Goal: Check status: Check status

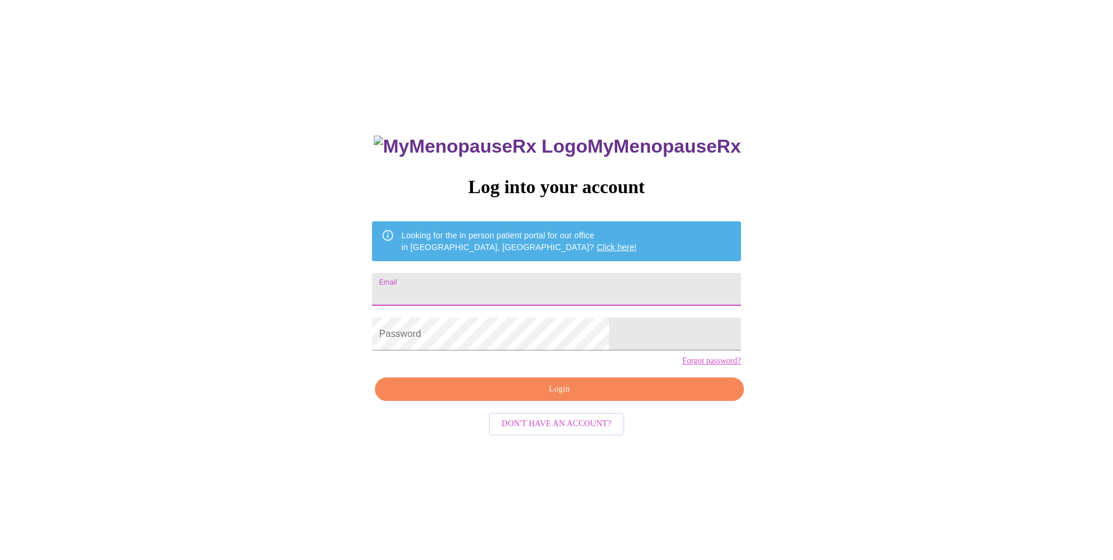
click at [464, 296] on input "Email" at bounding box center [556, 289] width 368 height 33
click at [736, 283] on div "MyMenopauseRx Log into your account Looking for the in person patient portal fo…" at bounding box center [557, 341] width 1104 height 672
click at [475, 292] on input "Email" at bounding box center [556, 289] width 368 height 33
drag, startPoint x: 723, startPoint y: 281, endPoint x: 716, endPoint y: 289, distance: 10.8
click at [721, 283] on div "MyMenopauseRx Log into your account Looking for the in person patient portal fo…" at bounding box center [557, 341] width 1104 height 672
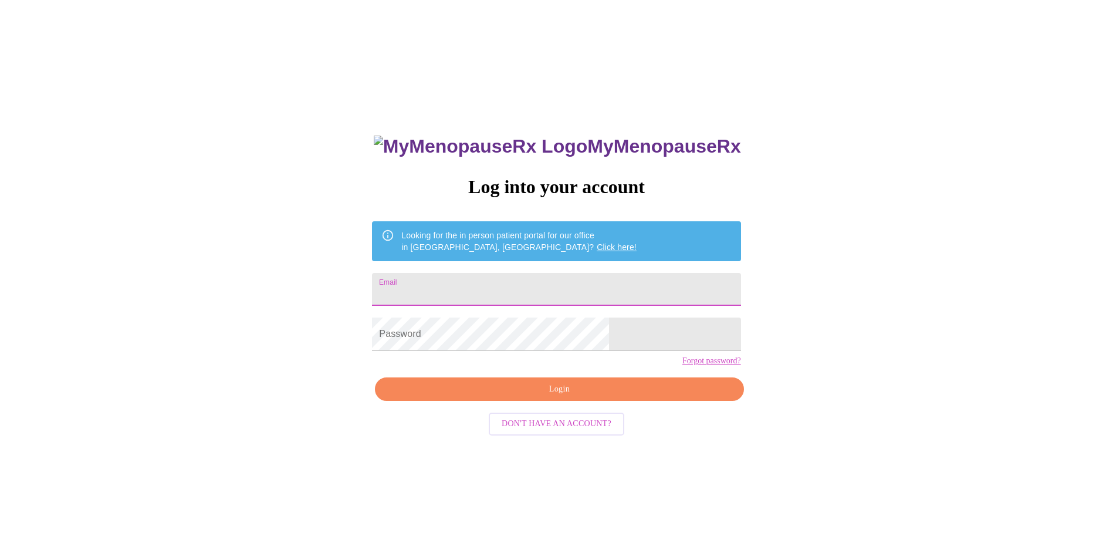
click at [454, 279] on input "Email" at bounding box center [556, 289] width 368 height 33
type input "[EMAIL_ADDRESS][DOMAIN_NAME]"
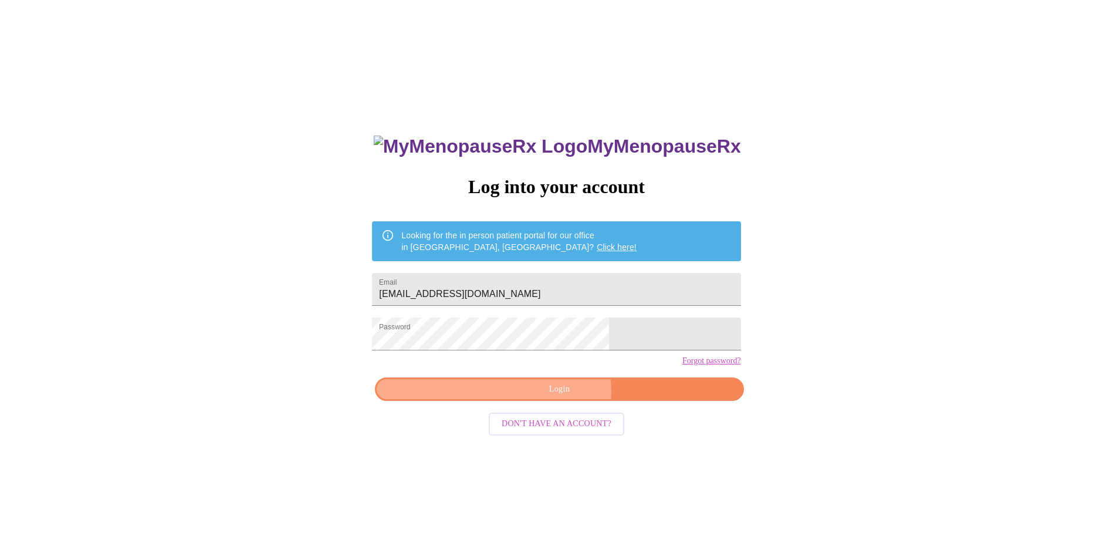
click at [555, 397] on span "Login" at bounding box center [558, 389] width 341 height 15
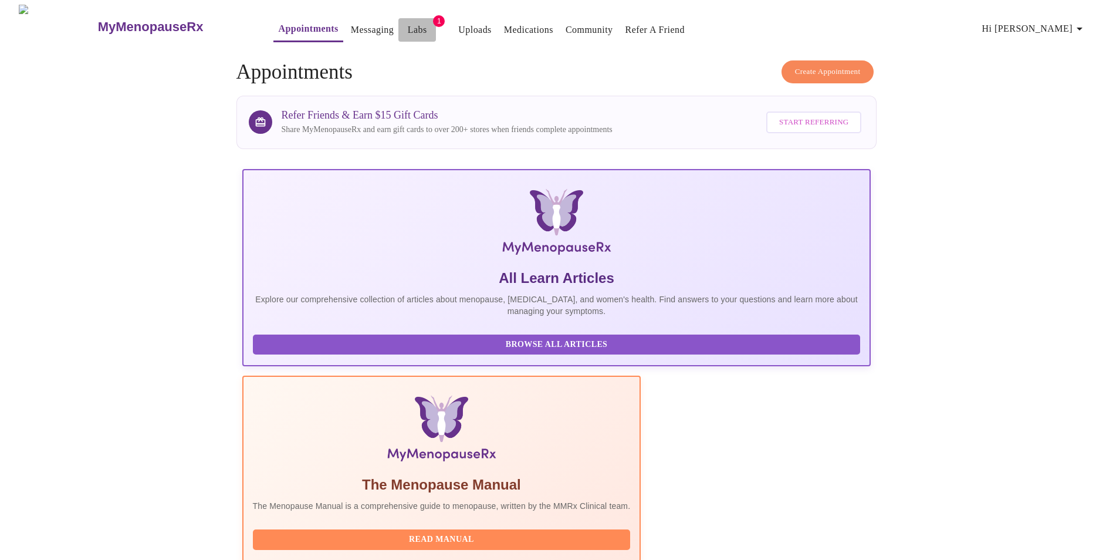
click at [408, 24] on link "Labs" at bounding box center [417, 30] width 19 height 16
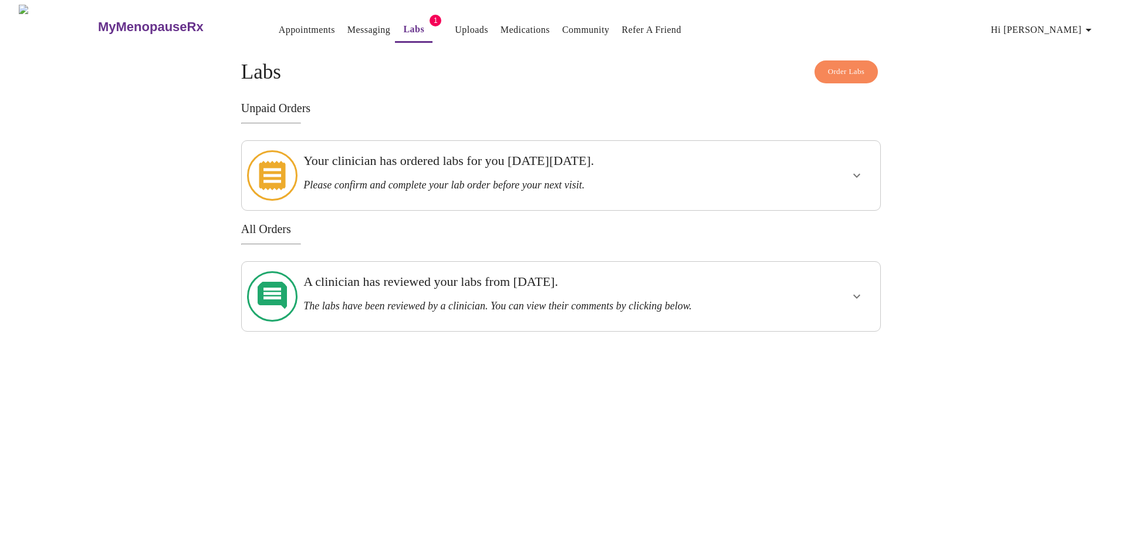
click at [853, 168] on icon "show more" at bounding box center [857, 175] width 14 height 14
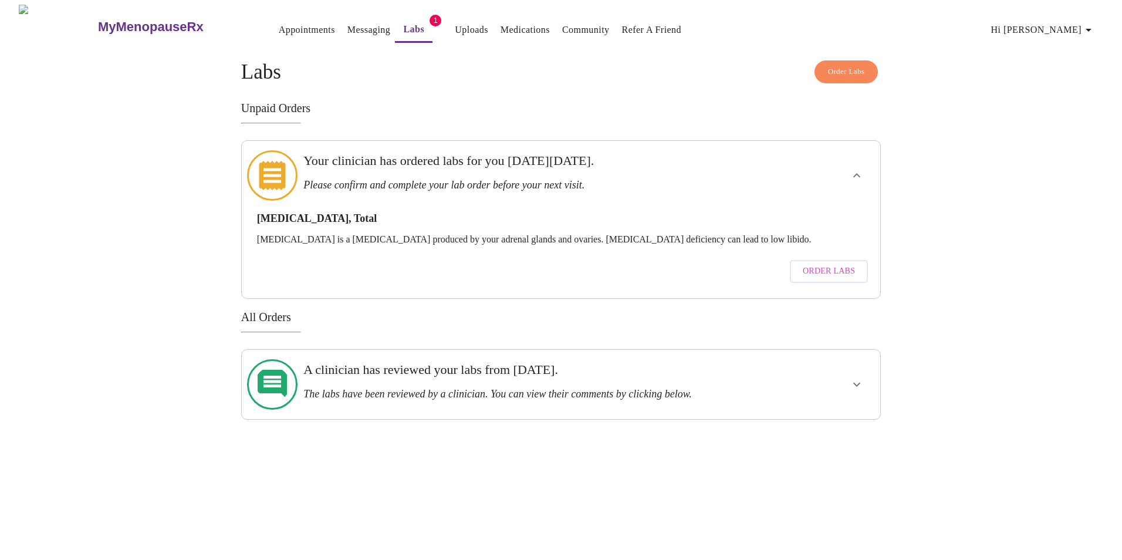
drag, startPoint x: 126, startPoint y: 226, endPoint x: 147, endPoint y: 219, distance: 22.3
click at [127, 225] on div "MyMenopauseRx Appointments Messaging Labs 1 Uploads Medications Community Refer…" at bounding box center [561, 212] width 1112 height 415
click at [347, 25] on link "Messaging" at bounding box center [368, 30] width 43 height 16
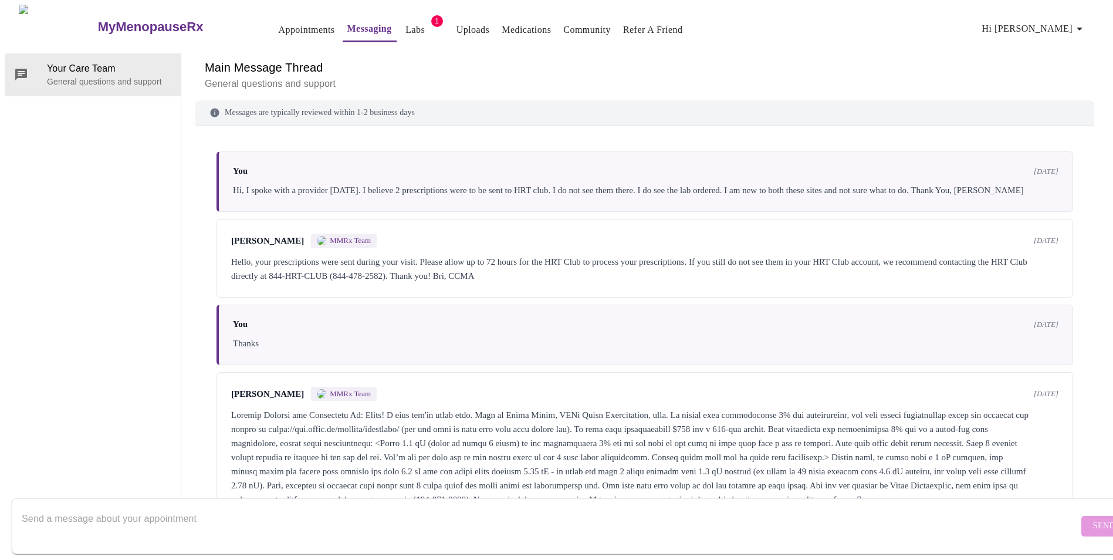
scroll to position [48, 0]
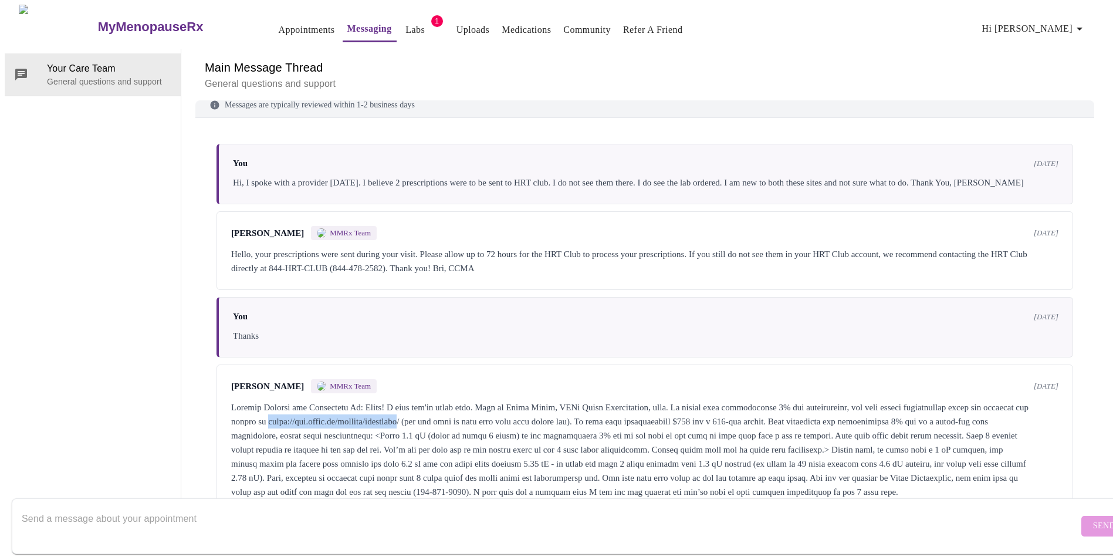
drag, startPoint x: 317, startPoint y: 360, endPoint x: 480, endPoint y: 360, distance: 162.5
click at [480, 400] on div at bounding box center [644, 449] width 827 height 99
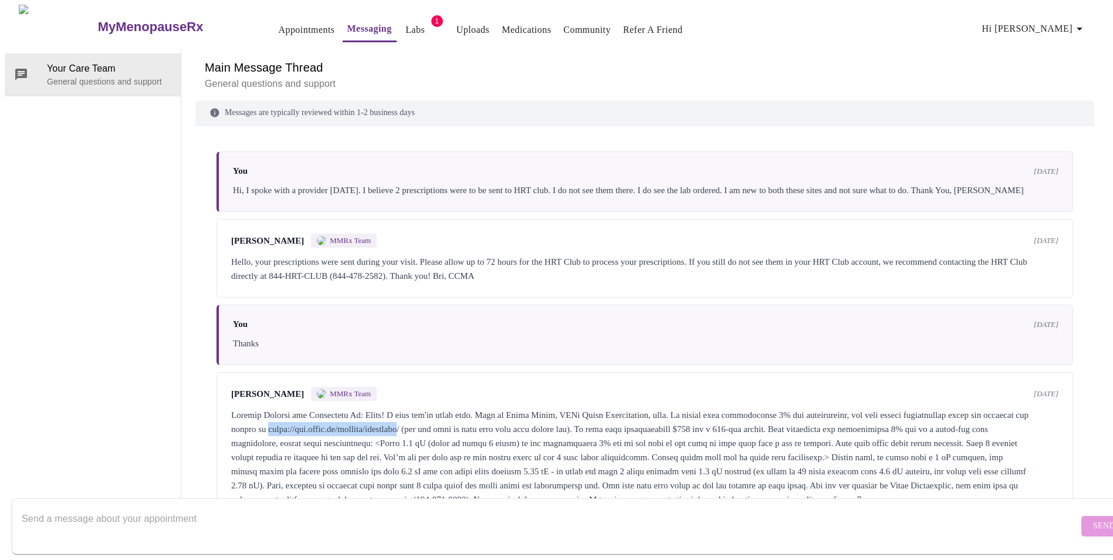
scroll to position [0, 0]
click at [278, 27] on link "Appointments" at bounding box center [306, 30] width 56 height 16
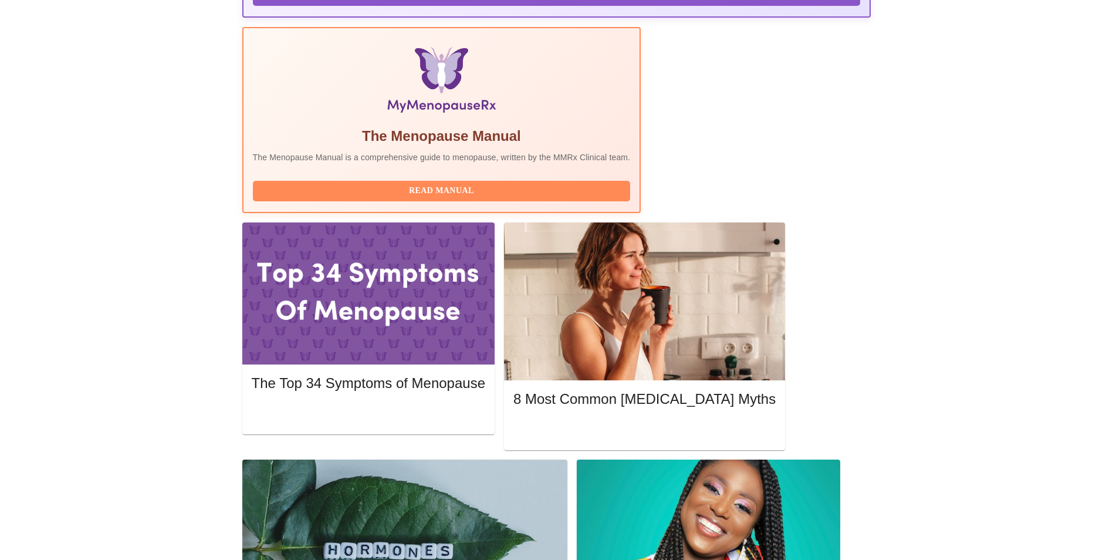
scroll to position [352, 0]
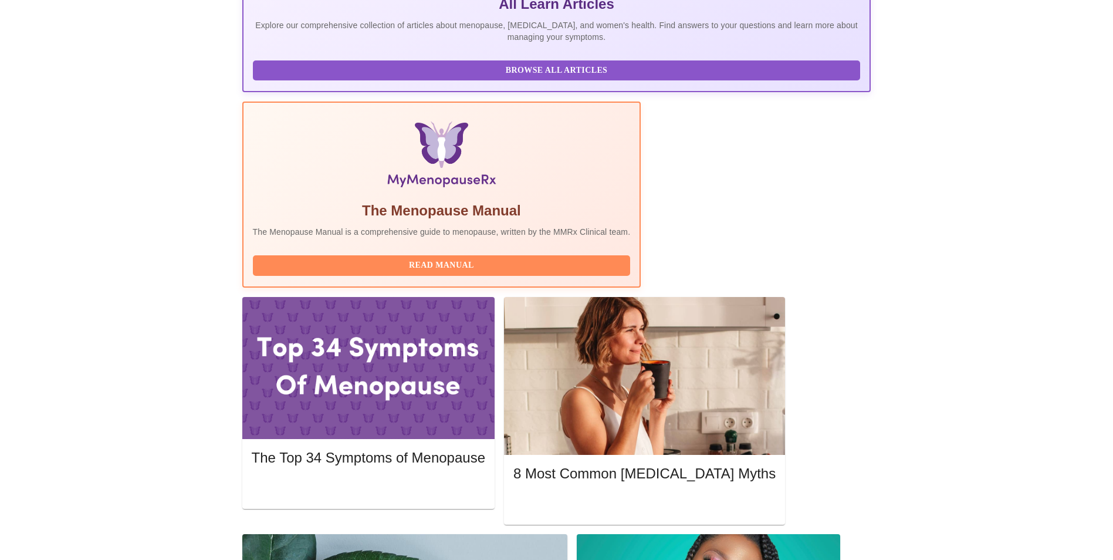
scroll to position [149, 0]
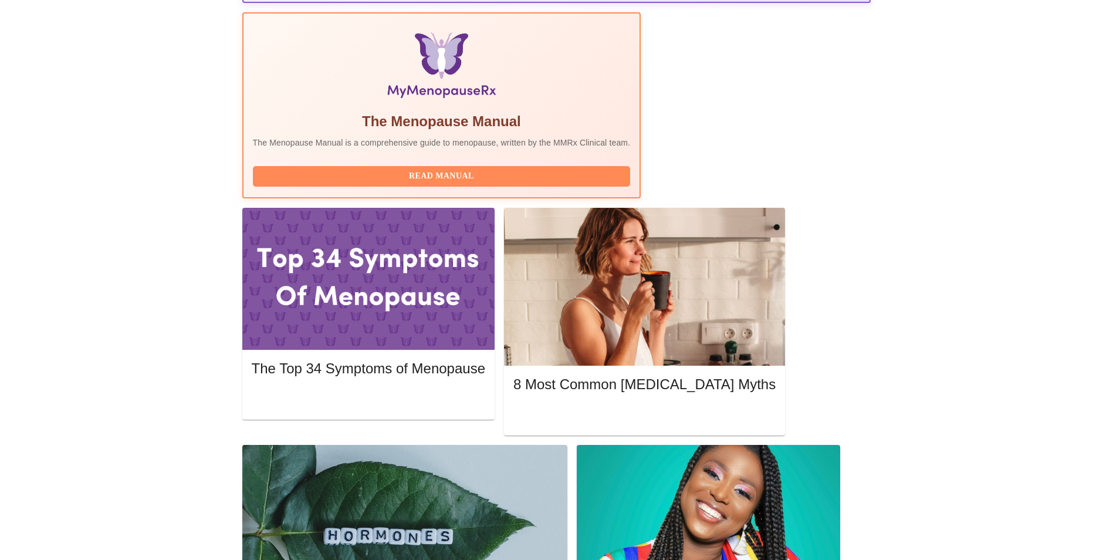
scroll to position [384, 0]
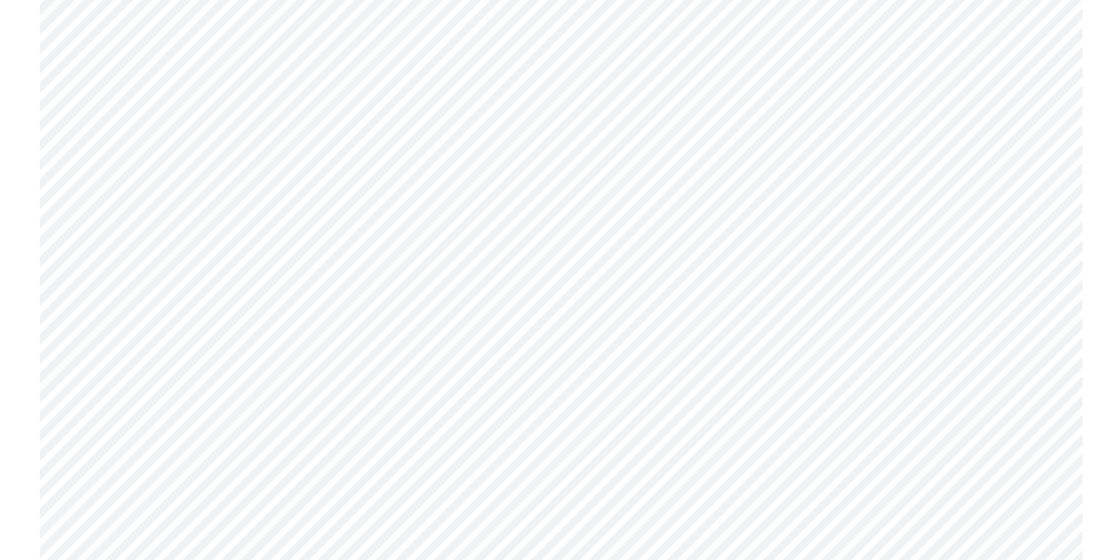
scroll to position [2931, 0]
